Goal: Information Seeking & Learning: Learn about a topic

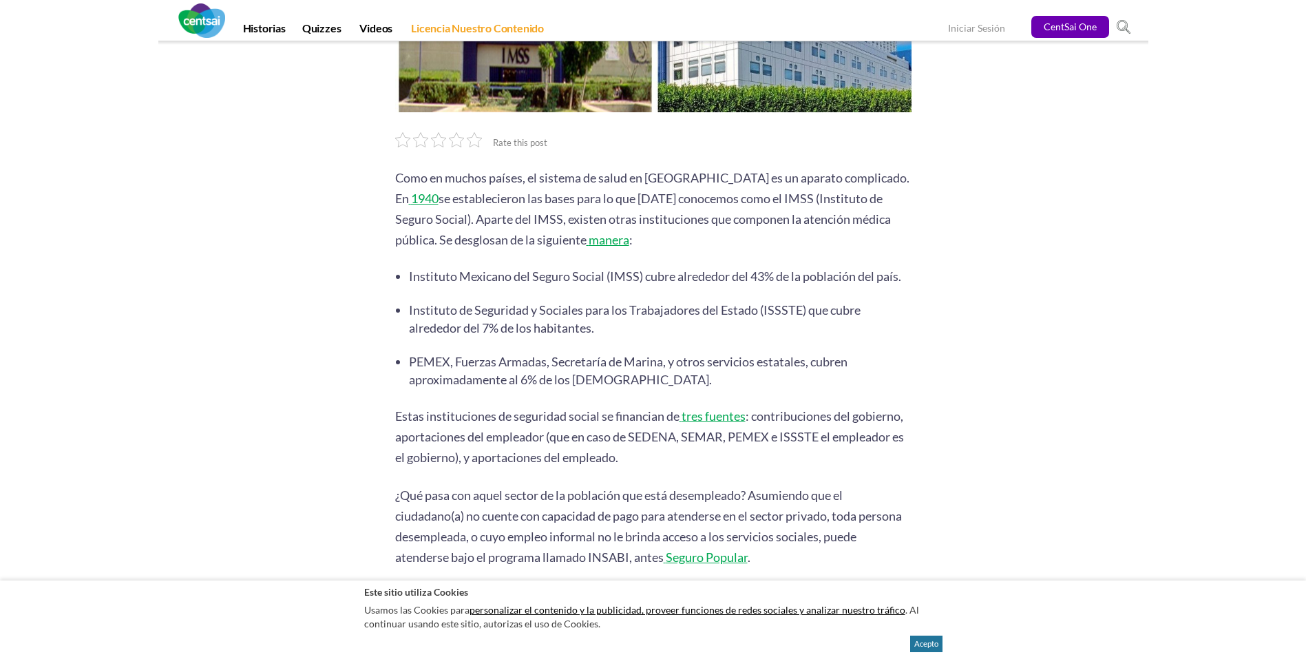
scroll to position [375, 0]
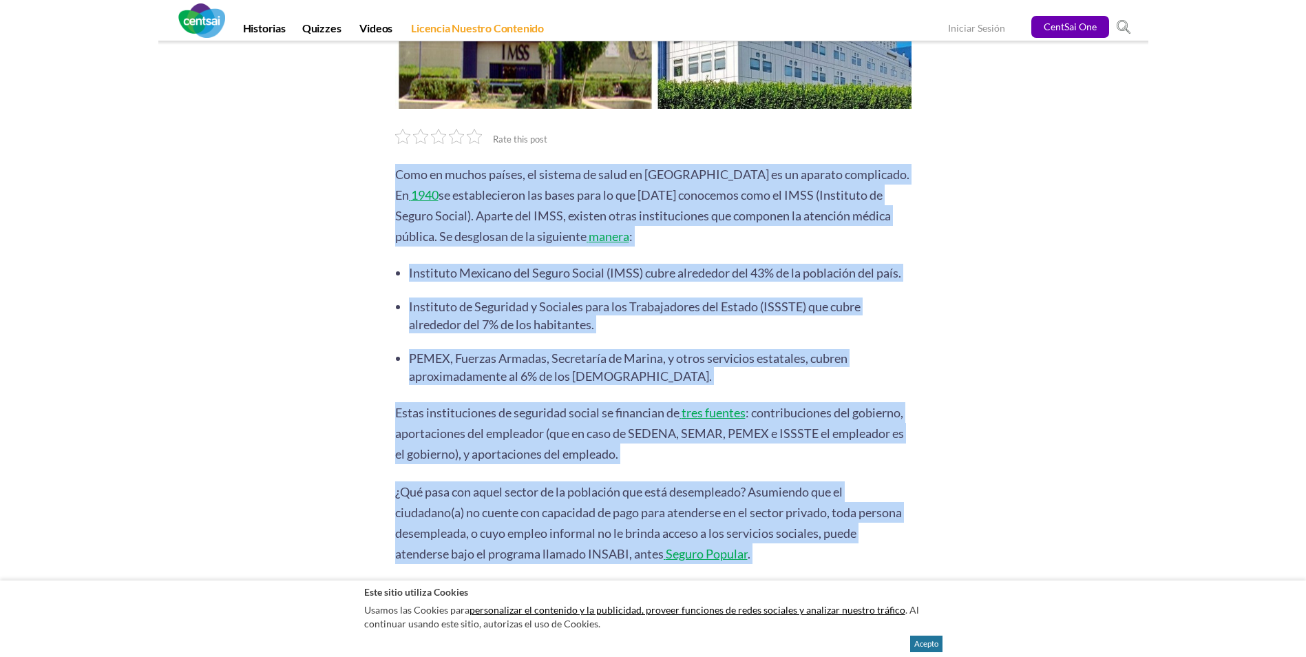
drag, startPoint x: 399, startPoint y: 151, endPoint x: 777, endPoint y: 561, distance: 557.4
copy div "Lore ip dolors ametco, ad elitsed do eiusm te Incidi ut la etdolor magnaaliqu. …"
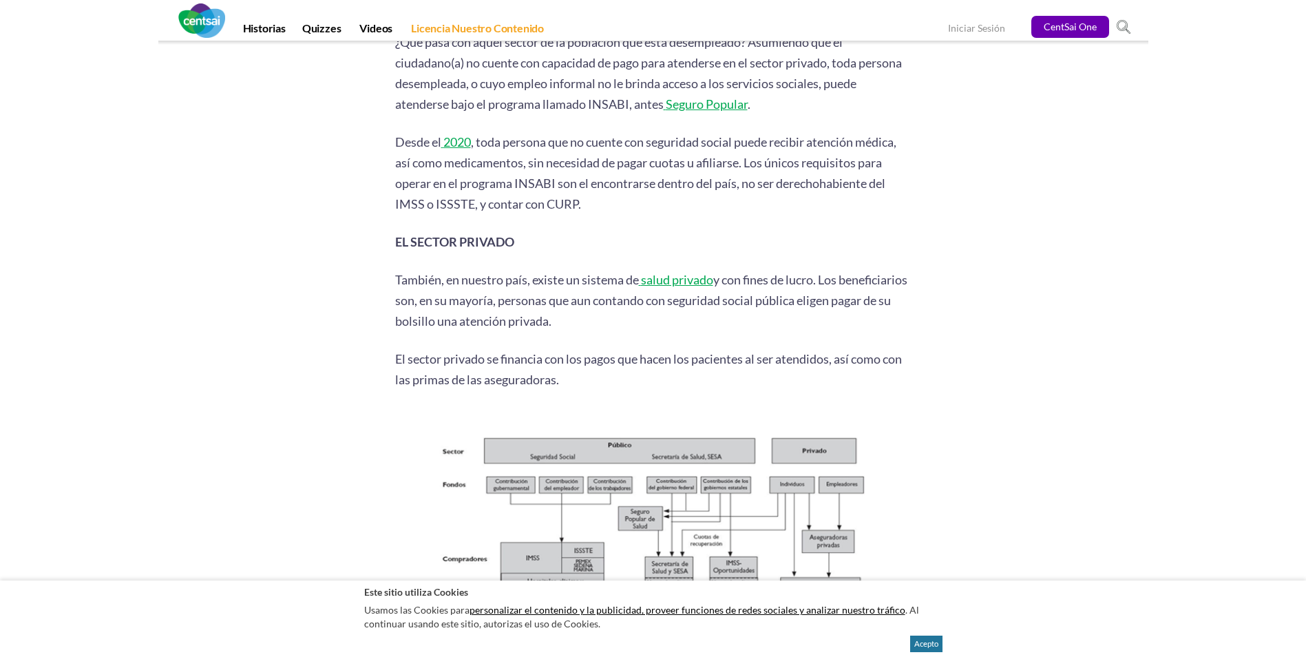
scroll to position [836, 0]
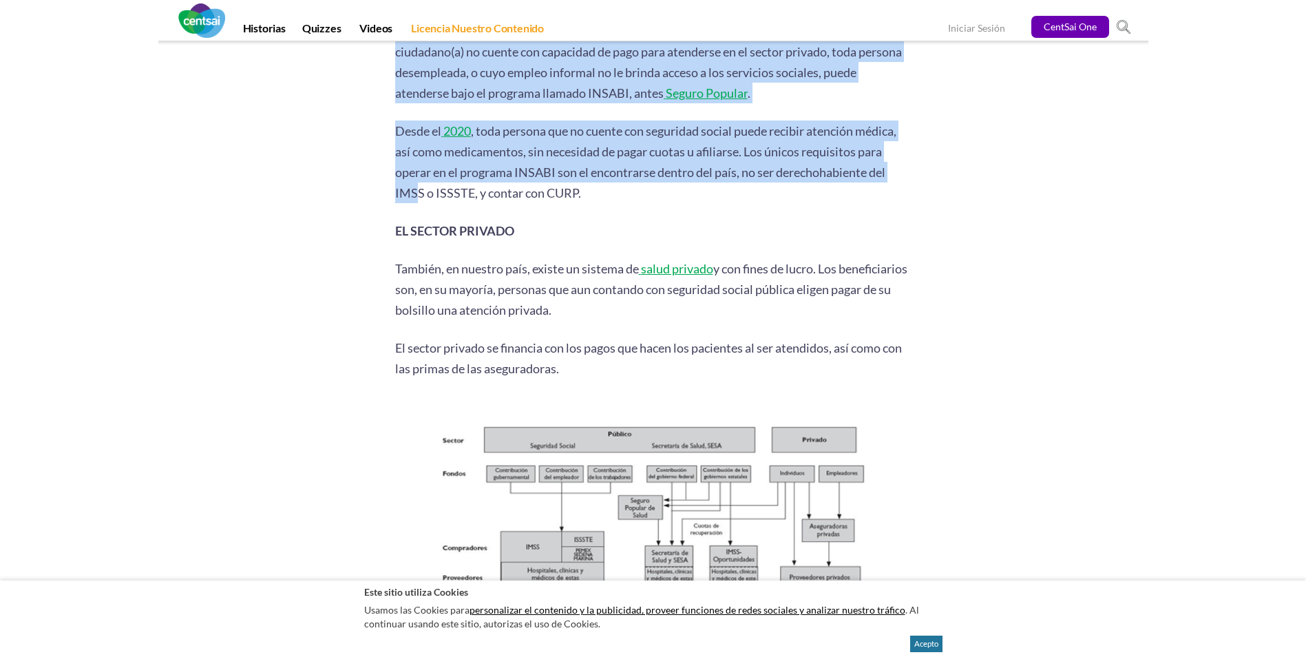
drag, startPoint x: 392, startPoint y: 120, endPoint x: 419, endPoint y: 188, distance: 73.3
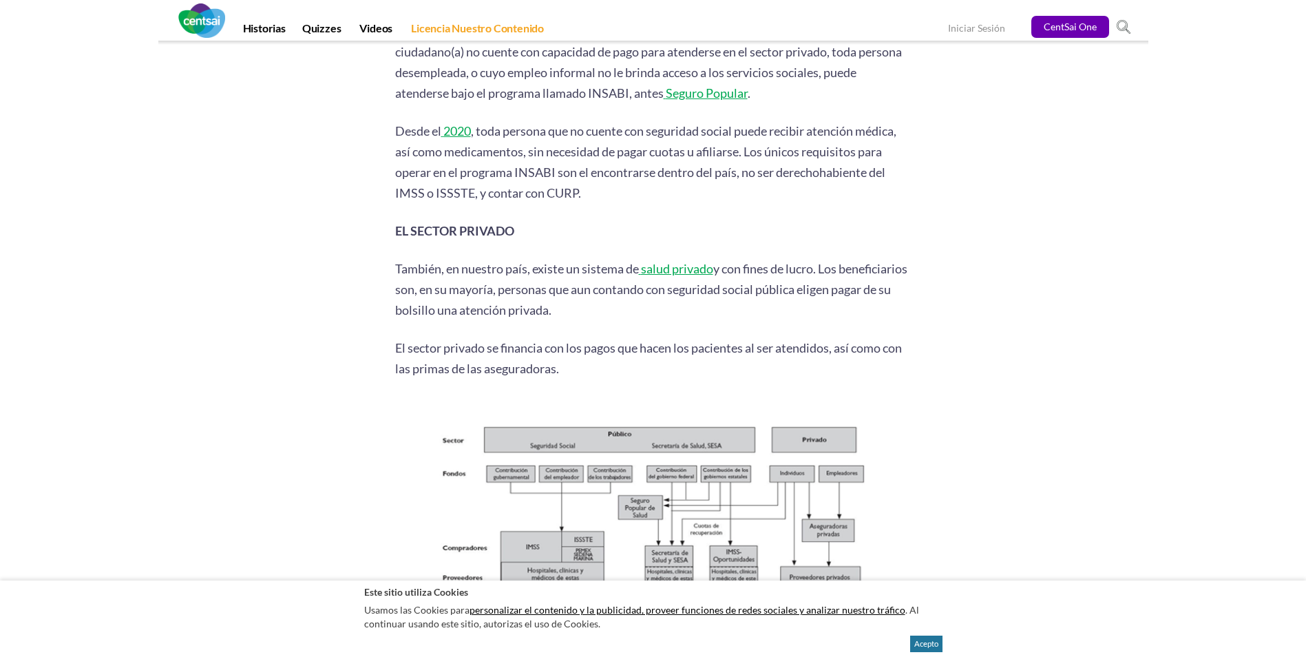
drag, startPoint x: 419, startPoint y: 188, endPoint x: 341, endPoint y: 181, distance: 78.8
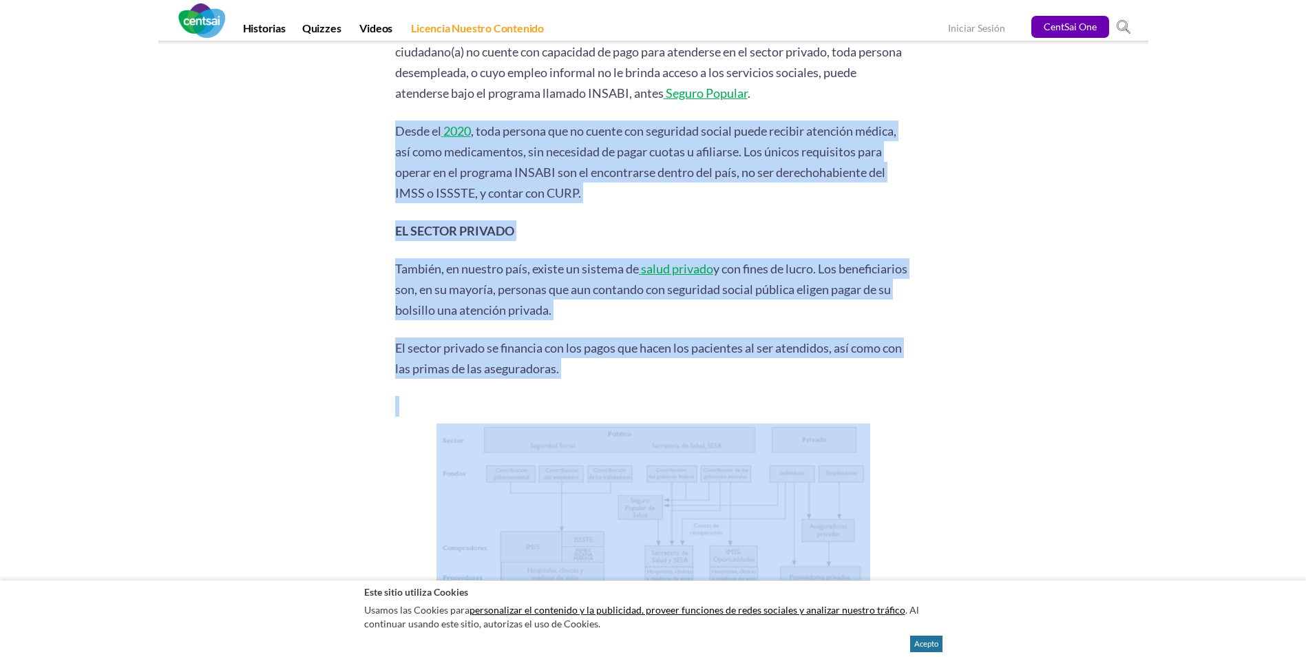
drag, startPoint x: 397, startPoint y: 129, endPoint x: 753, endPoint y: 500, distance: 513.7
copy div "Desde el 2020 , toda persona que no cuente con seguridad social puede recibir a…"
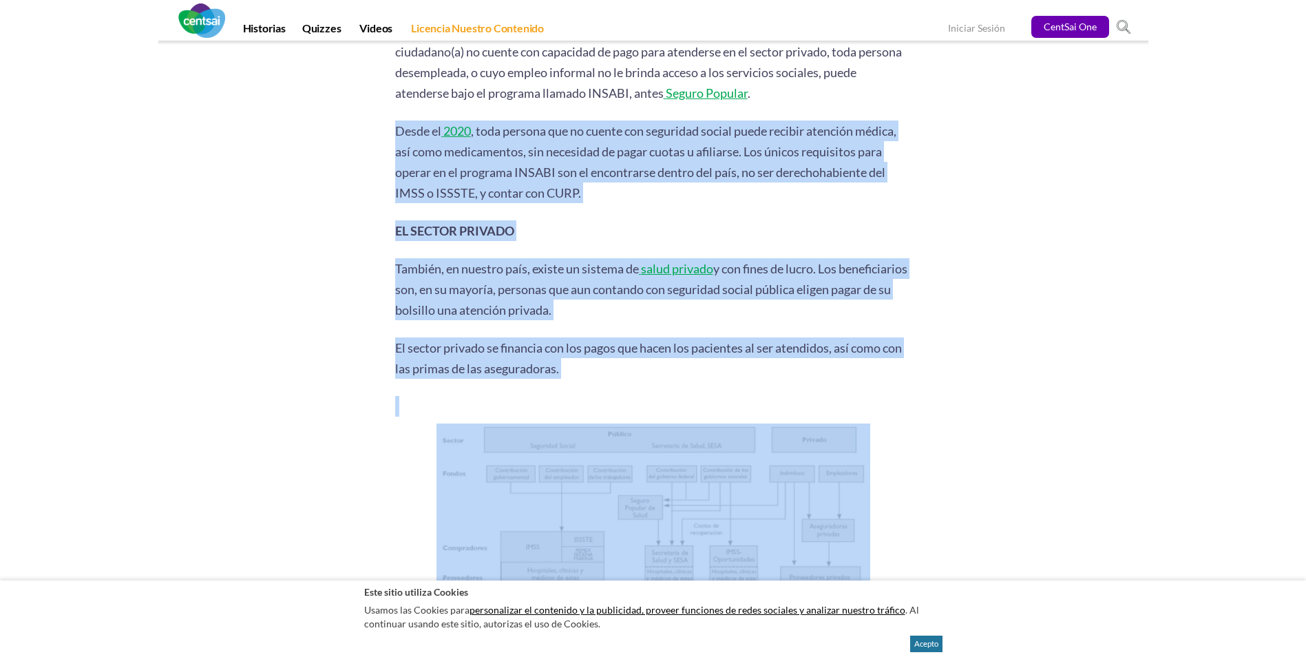
copy div "Desde el 2020 , toda persona que no cuente con seguridad social puede recibir a…"
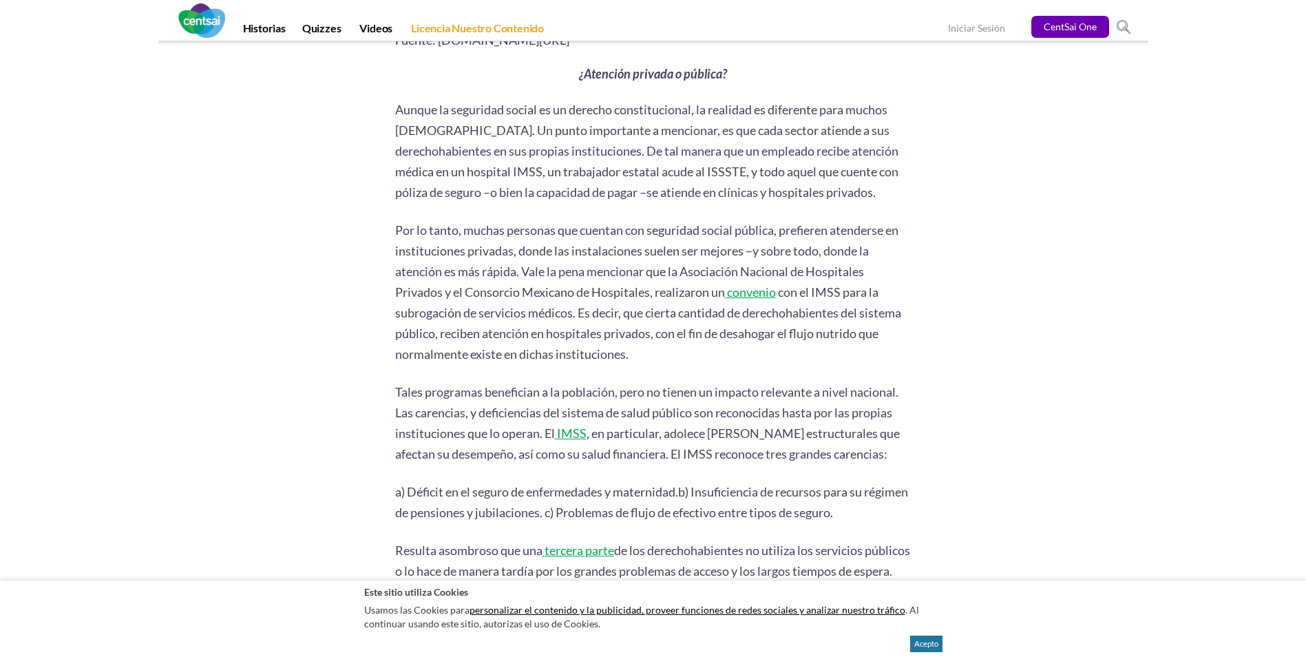
scroll to position [1494, 0]
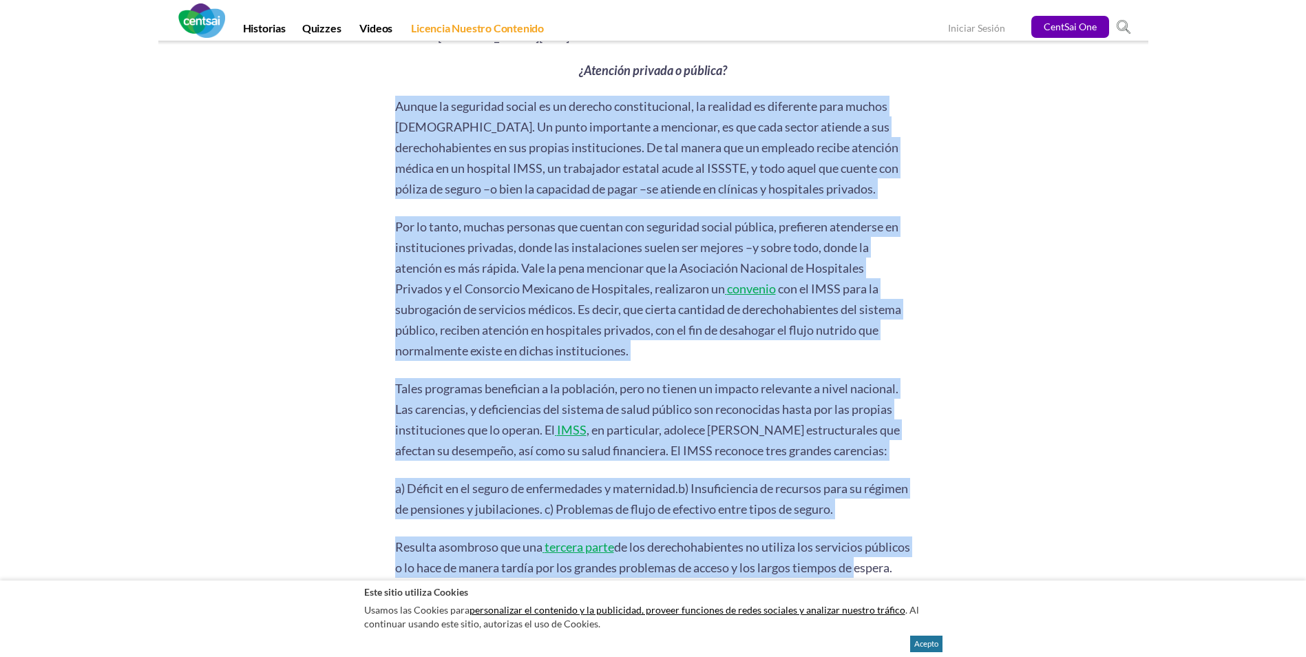
drag, startPoint x: 398, startPoint y: 100, endPoint x: 910, endPoint y: 558, distance: 687.0
click at [910, 558] on div "Rate this post Como en muchos países, el sistema de salud en [GEOGRAPHIC_DATA] …" at bounding box center [653, 320] width 516 height 2627
copy div "Loremi do sitametco adipis el se doeiusm temporincididu, ut laboreet do magnaal…"
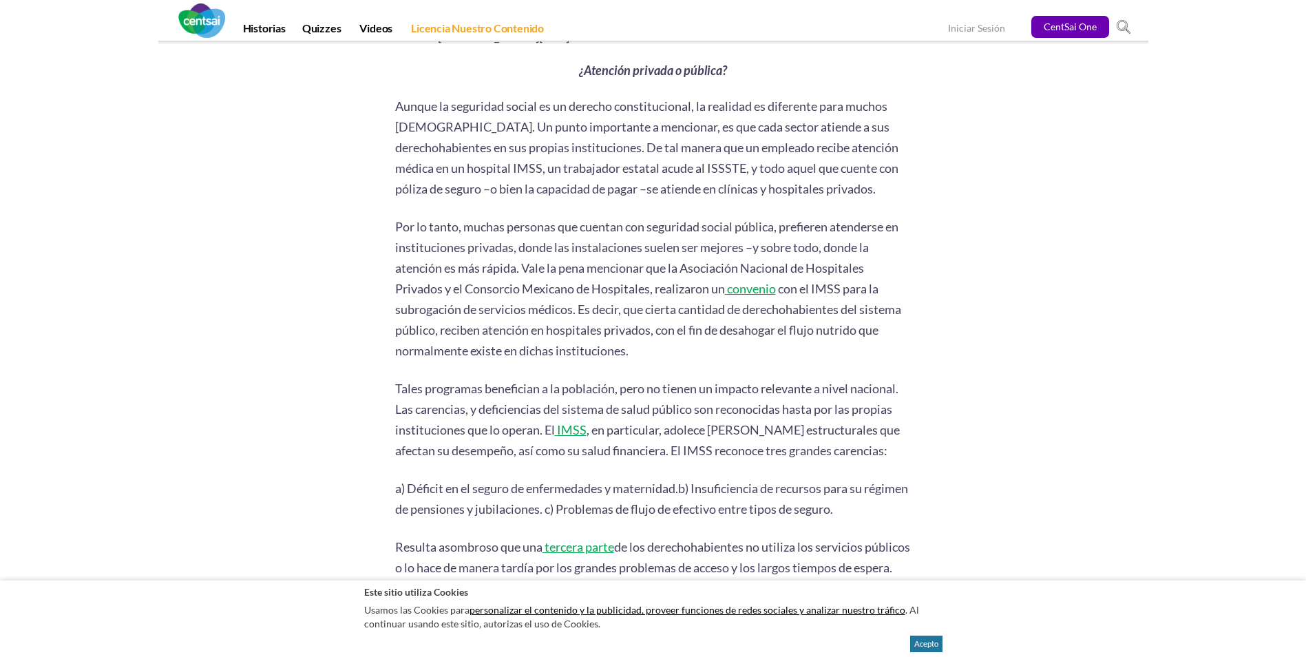
click at [947, 432] on div "Rate this post Como en muchos países, el sistema de salud en [GEOGRAPHIC_DATA] …" at bounding box center [654, 217] width 806 height 2832
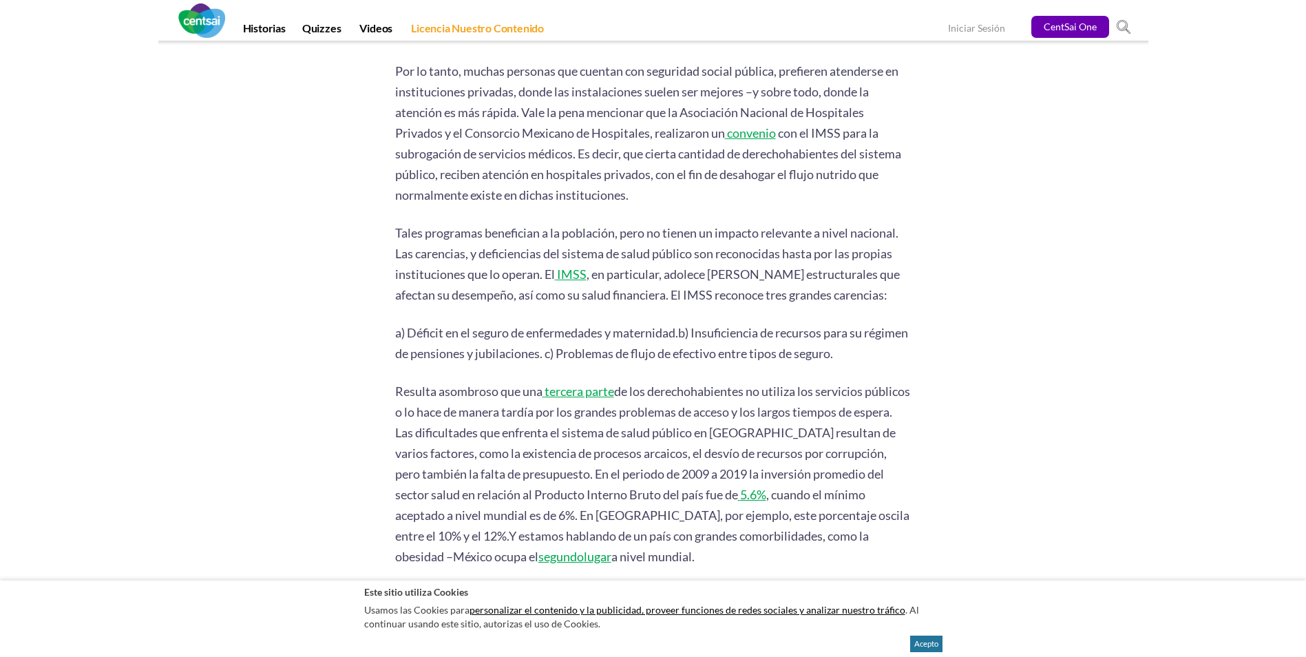
scroll to position [1682, 0]
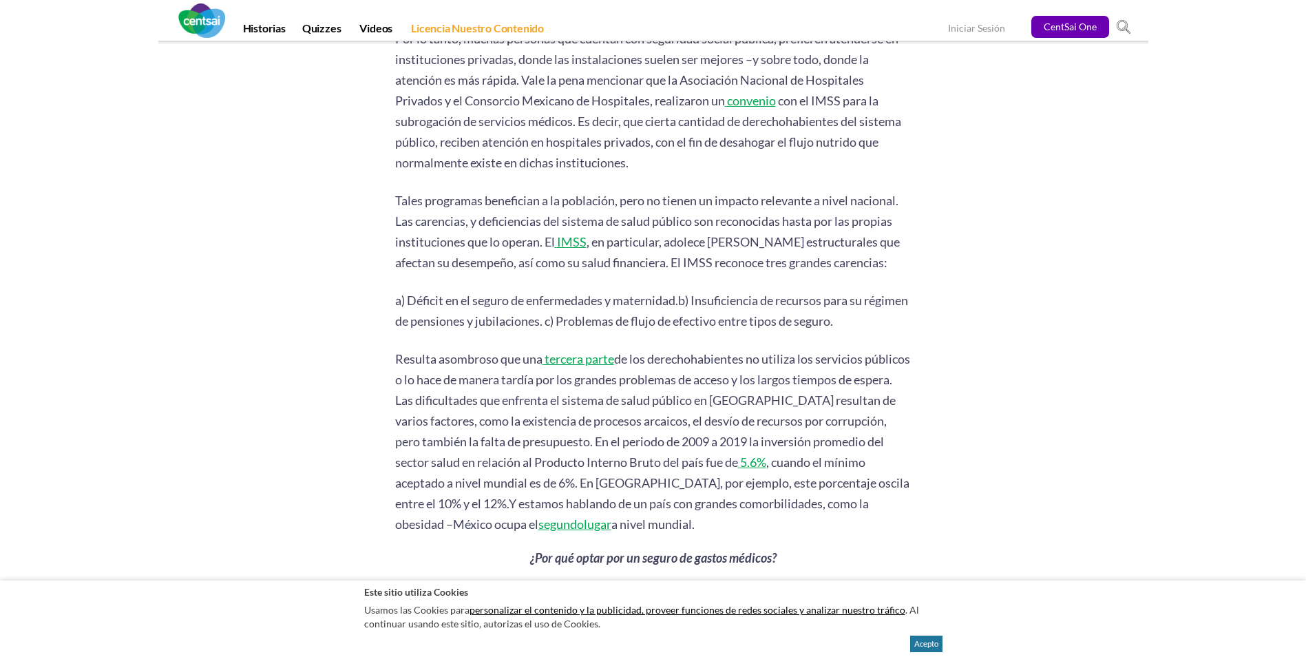
click at [548, 563] on div "Rate this post Como en muchos países, el sistema de salud en [GEOGRAPHIC_DATA] …" at bounding box center [653, 132] width 516 height 2627
drag, startPoint x: 398, startPoint y: 396, endPoint x: 601, endPoint y: 527, distance: 242.0
click at [601, 527] on p "Resulta asombroso que una tercera parte de los derechohabientes no utiliza los …" at bounding box center [653, 441] width 516 height 186
copy p "espera. Las dificultades que enfrenta el sistema de salud público en [GEOGRAPHI…"
click at [1080, 399] on section "Rate this post Como en muchos países, el sistema de salud en [GEOGRAPHIC_DATA] …" at bounding box center [653, 33] width 1306 height 2877
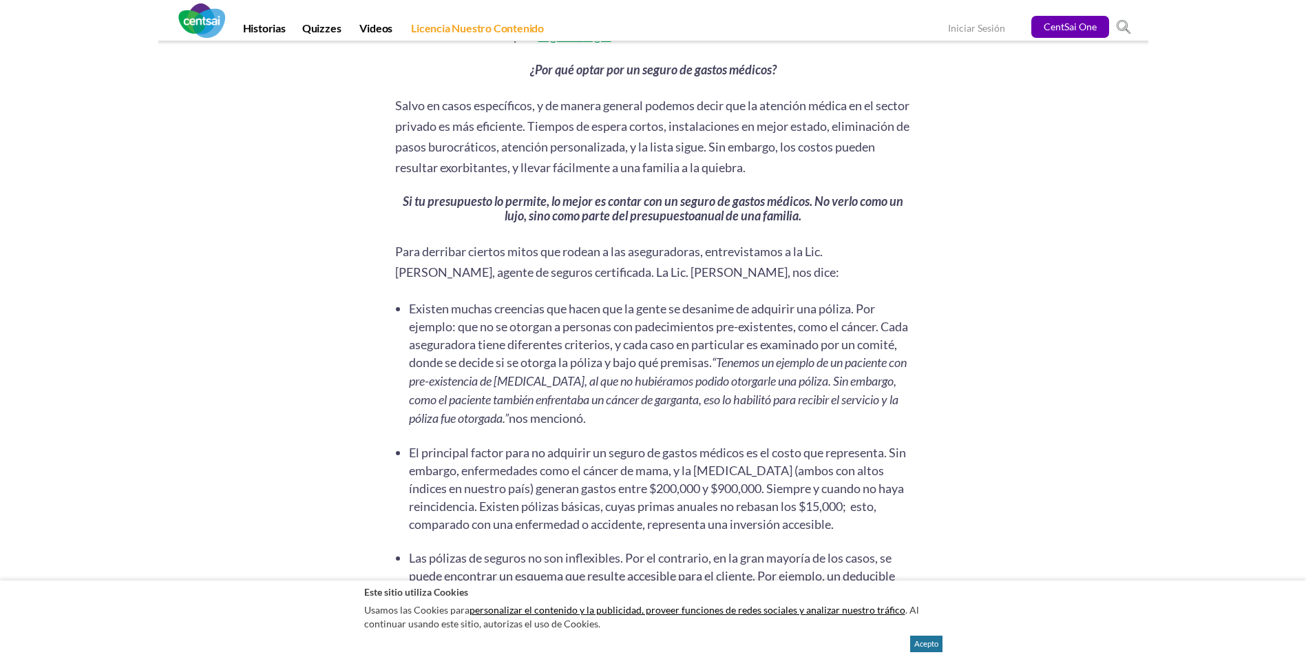
scroll to position [2174, 0]
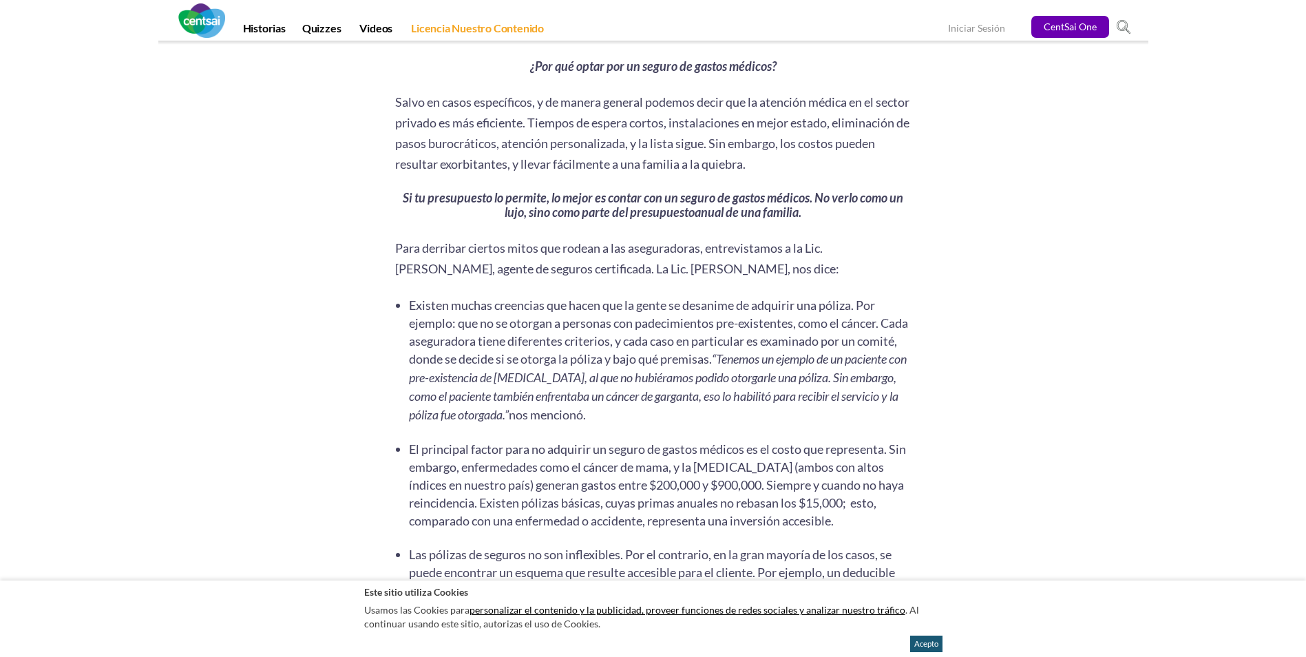
click at [925, 649] on button "Acepto" at bounding box center [926, 643] width 32 height 17
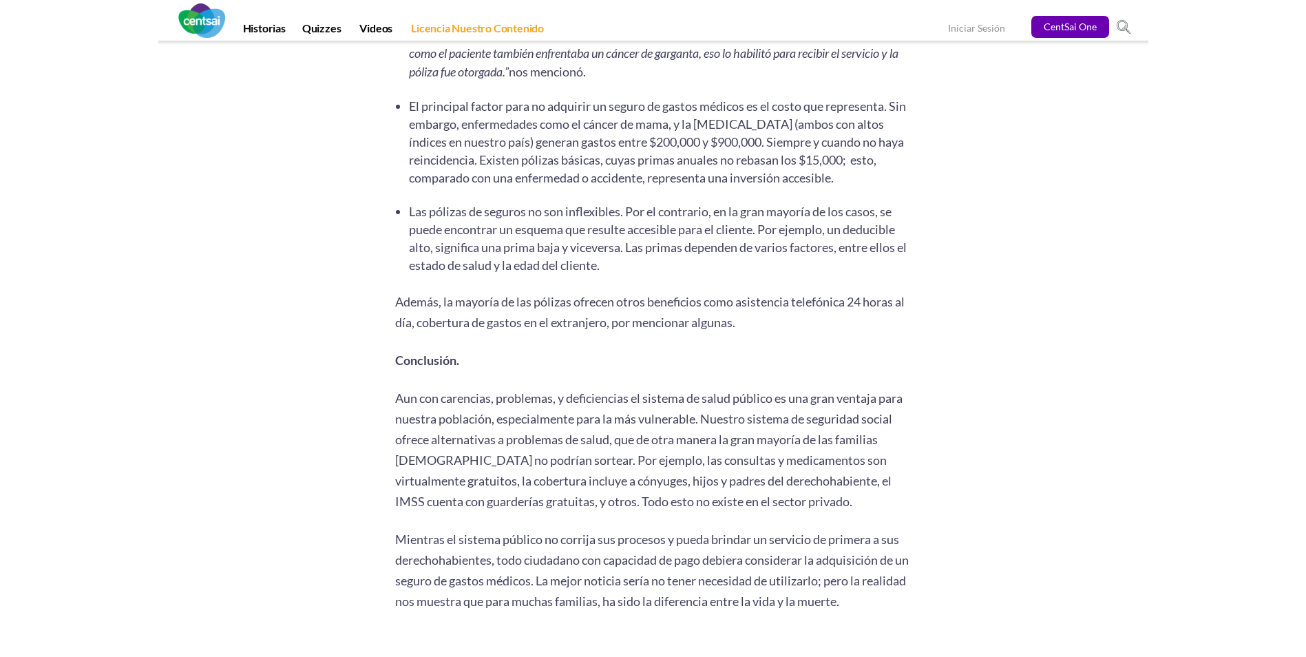
scroll to position [2560, 0]
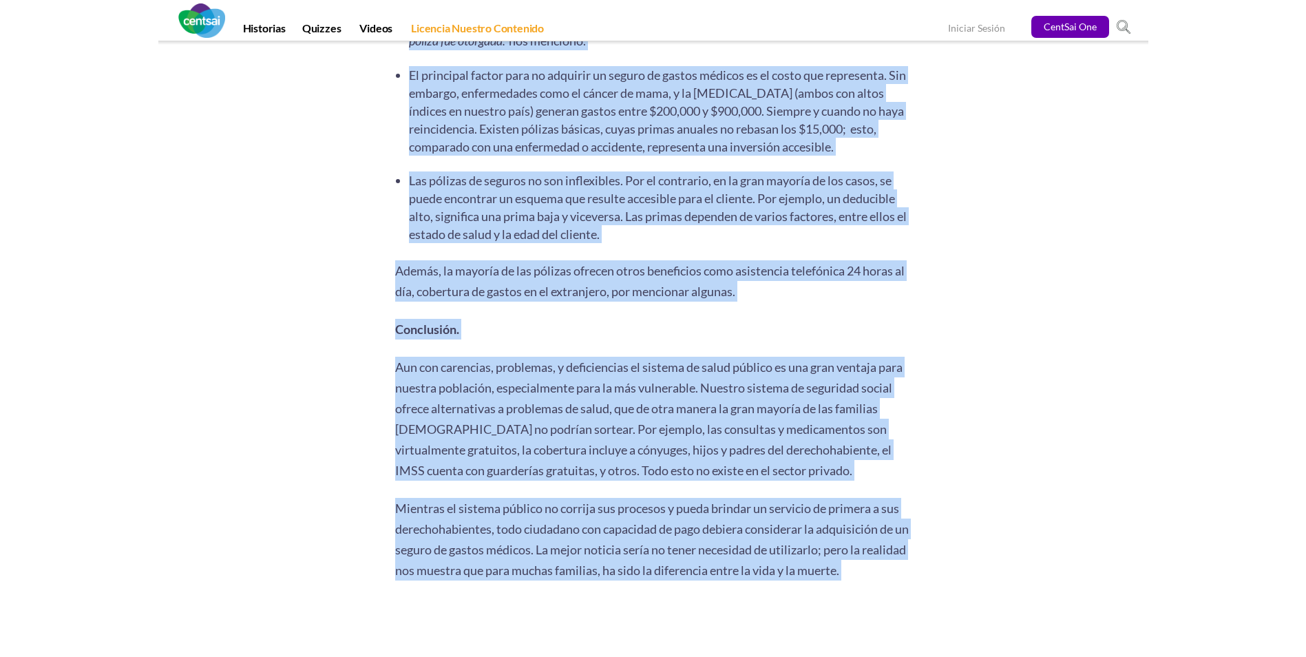
drag, startPoint x: 398, startPoint y: 94, endPoint x: 710, endPoint y: 637, distance: 625.8
copy div "Lorem ip dolor sitametcons, a el seddoe tempori utlabor etdol mag al enimadmi v…"
